Goal: Use online tool/utility: Utilize a website feature to perform a specific function

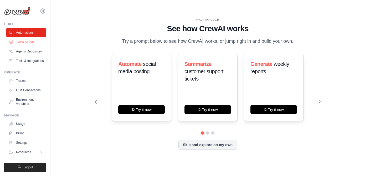
click at [32, 42] on link "Crew Studio" at bounding box center [27, 42] width 40 height 8
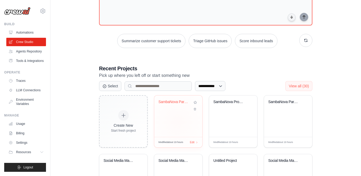
scroll to position [50, 0]
click at [181, 105] on div "SambaNova Partnership Research & Ou..." at bounding box center [179, 106] width 40 height 12
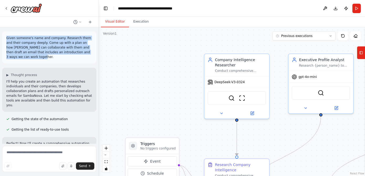
drag, startPoint x: 32, startPoint y: 57, endPoint x: 5, endPoint y: 38, distance: 32.5
click at [5, 38] on div "Given someone's name and company. Research them and their company deeply. Come …" at bounding box center [49, 48] width 94 height 32
copy p "Given someone's name and company. Research them and their company deeply. Come …"
click at [28, 11] on img at bounding box center [27, 7] width 32 height 9
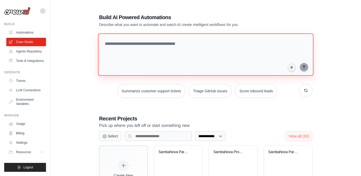
click at [148, 44] on textarea at bounding box center [206, 54] width 216 height 43
paste textarea "**********"
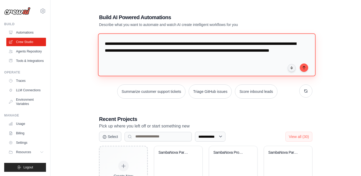
type textarea "**********"
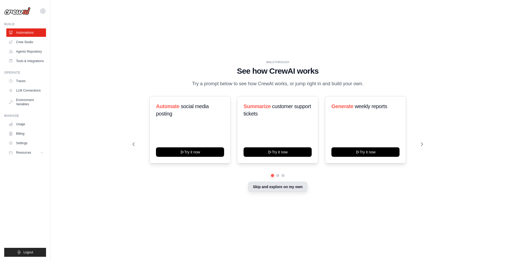
click at [276, 188] on button "Skip and explore on my own" at bounding box center [277, 187] width 59 height 10
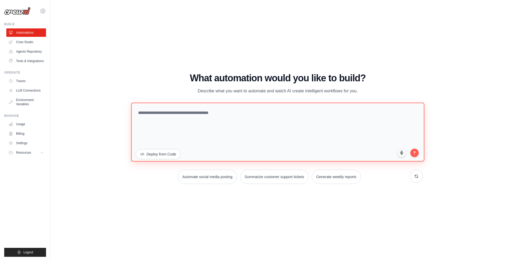
click at [205, 115] on textarea at bounding box center [277, 132] width 293 height 59
paste textarea "**********"
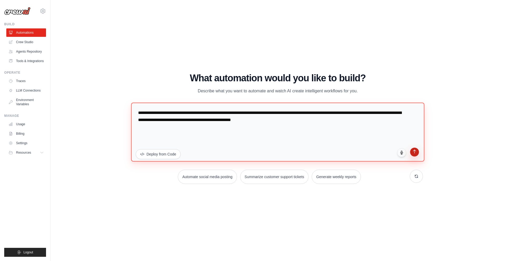
type textarea "**********"
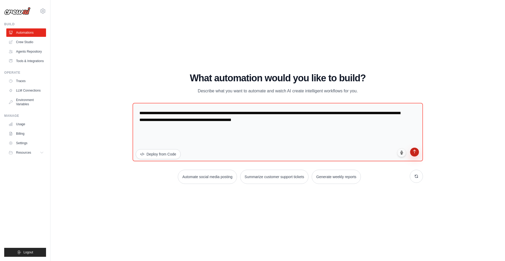
click at [416, 153] on icon "submit" at bounding box center [414, 151] width 4 height 4
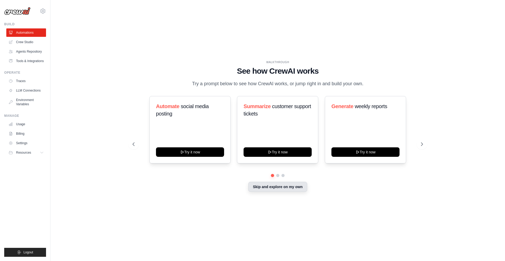
click at [281, 188] on button "Skip and explore on my own" at bounding box center [277, 187] width 59 height 10
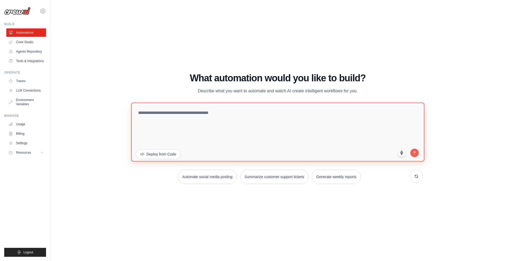
click at [213, 125] on textarea at bounding box center [277, 132] width 293 height 59
paste textarea "**********"
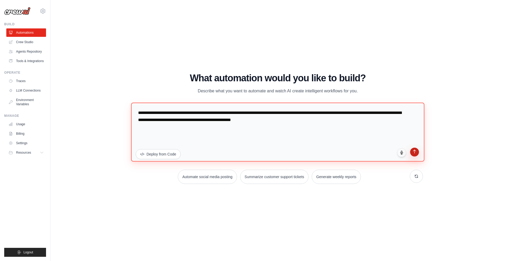
type textarea "**********"
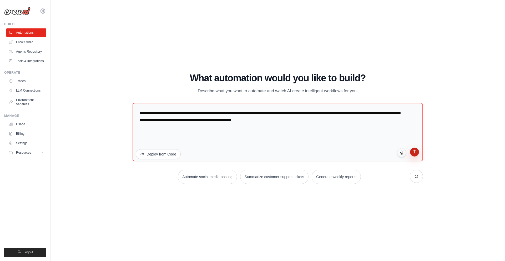
click at [415, 154] on button "submit" at bounding box center [414, 152] width 9 height 9
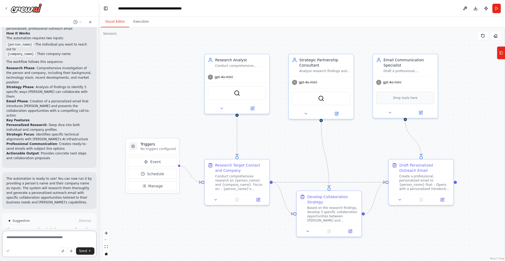
scroll to position [423, 0]
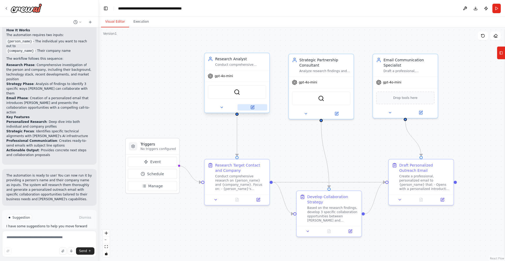
click at [254, 108] on icon at bounding box center [252, 107] width 3 height 3
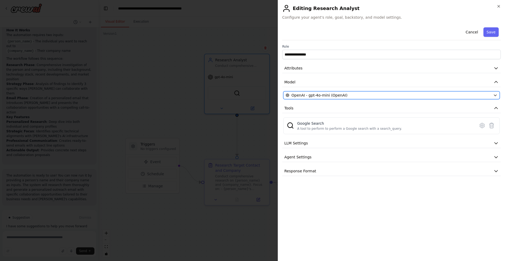
click at [325, 95] on span "OpenAI - gpt-4o-mini (OpenAI)" at bounding box center [319, 95] width 56 height 5
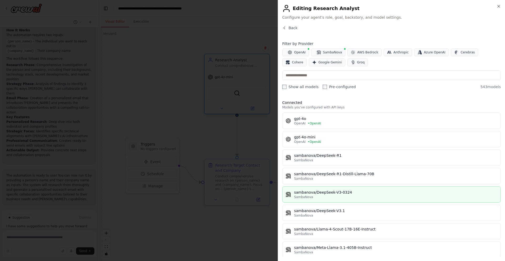
click at [330, 197] on div "SambaNova" at bounding box center [395, 197] width 203 height 4
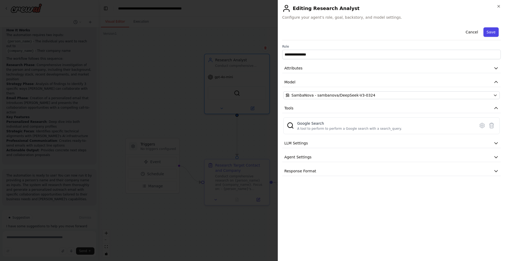
click at [492, 34] on button "Save" at bounding box center [490, 31] width 15 height 9
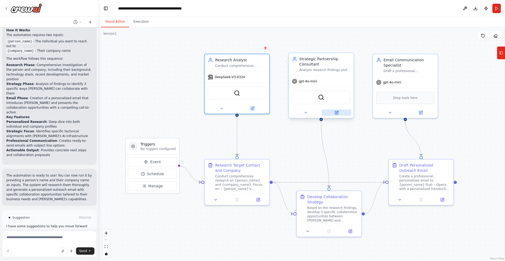
click at [337, 113] on icon at bounding box center [336, 112] width 3 height 3
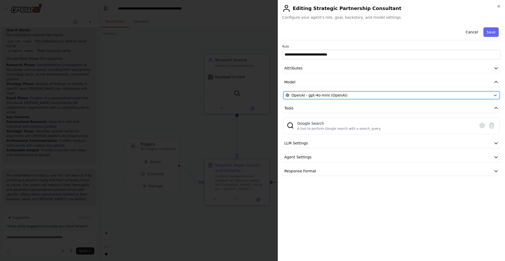
click at [351, 95] on div "OpenAI - gpt-4o-mini (OpenAI)" at bounding box center [388, 95] width 205 height 5
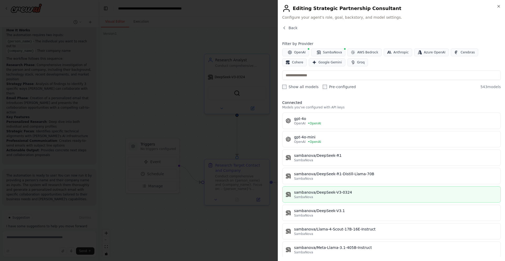
click at [341, 195] on div "SambaNova" at bounding box center [395, 197] width 203 height 4
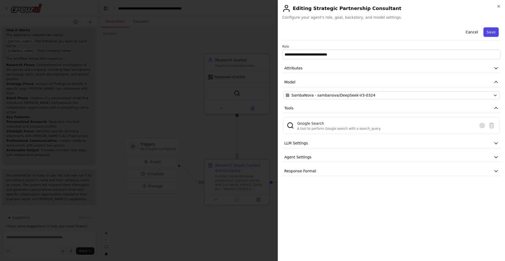
click at [492, 31] on button "Save" at bounding box center [490, 31] width 15 height 9
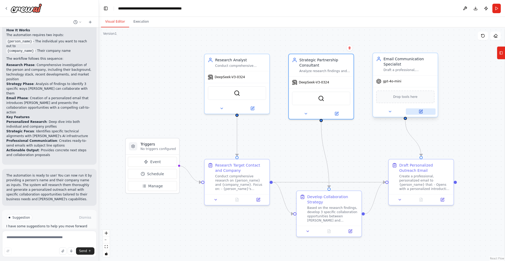
click at [422, 113] on icon at bounding box center [420, 111] width 3 height 3
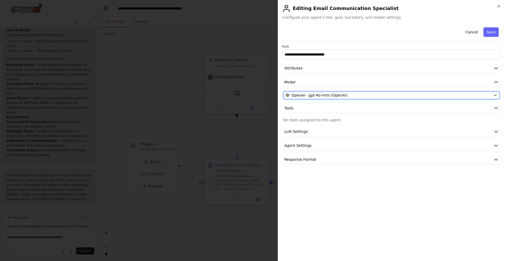
click at [382, 96] on div "OpenAI - gpt-4o-mini (OpenAI)" at bounding box center [388, 95] width 205 height 5
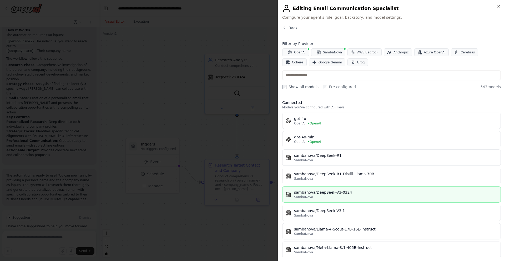
click at [338, 196] on div "SambaNova" at bounding box center [395, 197] width 203 height 4
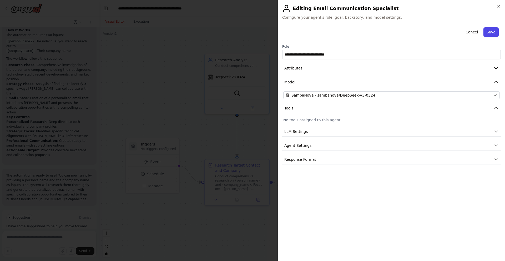
click at [492, 31] on button "Save" at bounding box center [490, 31] width 15 height 9
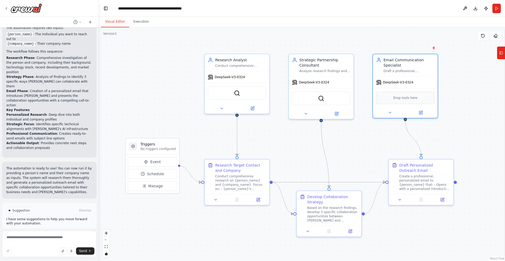
scroll to position [438, 0]
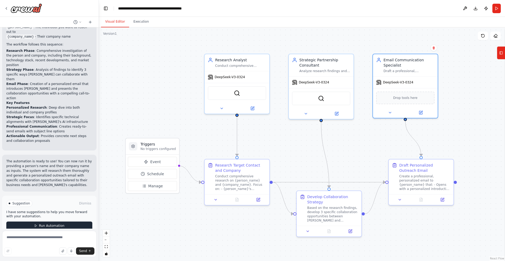
click at [54, 224] on span "Run Automation" at bounding box center [52, 226] width 26 height 4
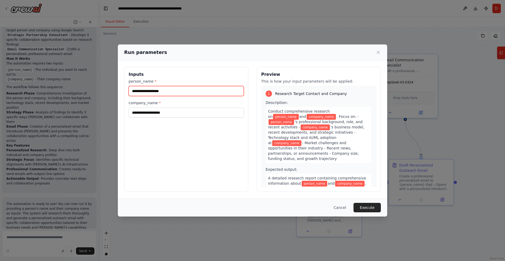
click at [160, 91] on input "person_name *" at bounding box center [186, 91] width 115 height 10
paste input "**********"
type input "**********"
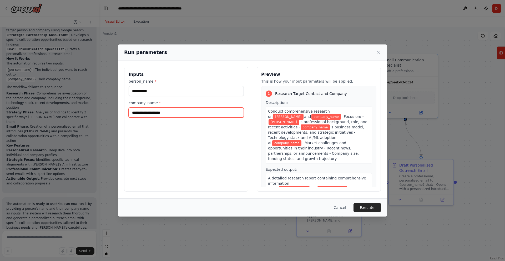
click at [157, 112] on input "company_name *" at bounding box center [186, 113] width 115 height 10
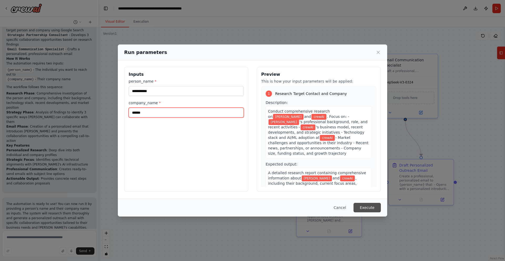
type input "******"
click at [368, 206] on button "Execute" at bounding box center [366, 207] width 27 height 9
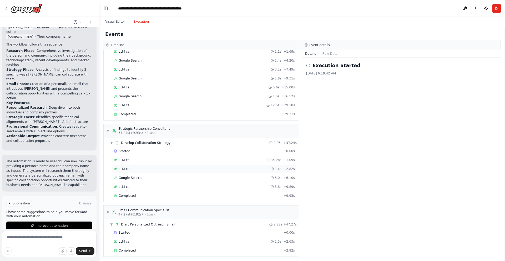
scroll to position [40, 0]
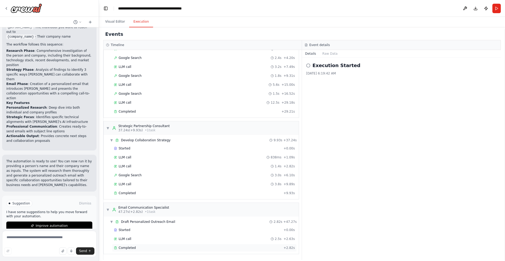
click at [143, 249] on div "Completed" at bounding box center [198, 248] width 168 height 4
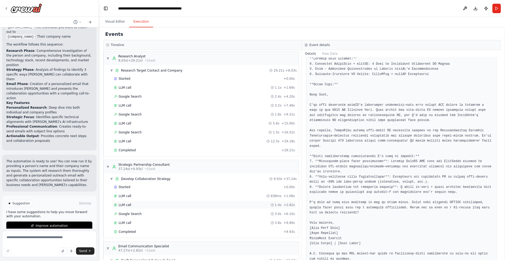
scroll to position [0, 0]
click at [144, 96] on div "Google Search 2.4s + 4.20s" at bounding box center [204, 98] width 181 height 4
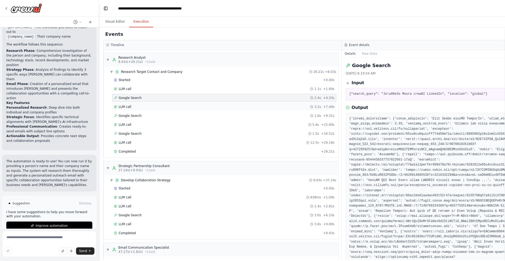
click at [136, 107] on div "LLM call 3.2s + 7.49s" at bounding box center [224, 107] width 221 height 4
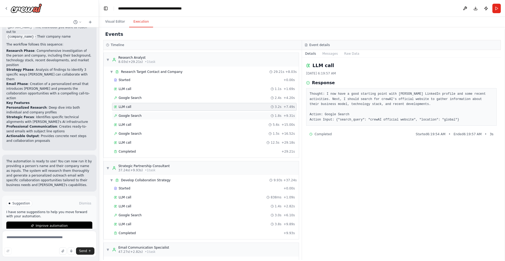
click at [137, 118] on span "Google Search" at bounding box center [130, 116] width 23 height 4
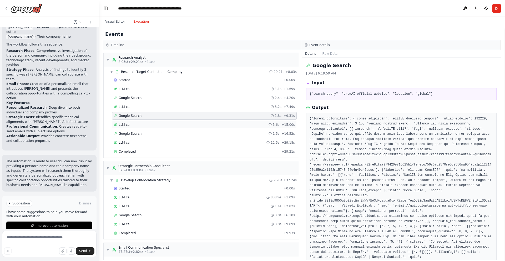
click at [136, 127] on div "LLM call 5.6s + 15.00s" at bounding box center [204, 125] width 181 height 4
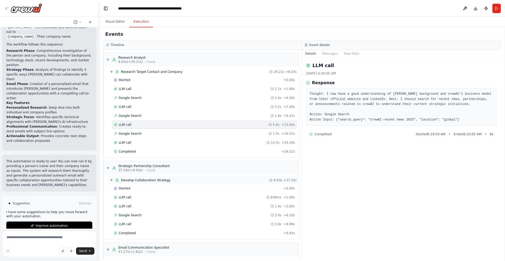
click at [148, 179] on span "Develop Collaboration Strategy" at bounding box center [145, 180] width 49 height 4
click at [143, 213] on div "Google Search 3.0s + 6.10s" at bounding box center [204, 215] width 181 height 4
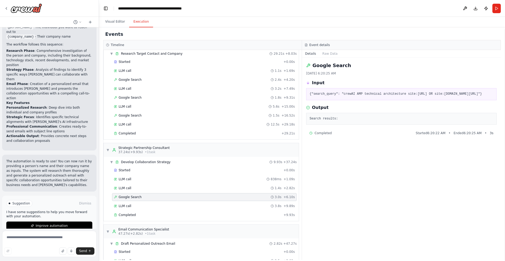
scroll to position [40, 0]
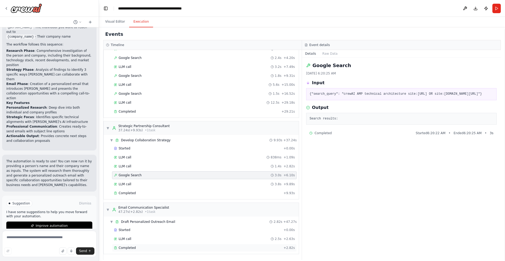
click at [138, 249] on div "Completed" at bounding box center [198, 248] width 168 height 4
